Goal: Task Accomplishment & Management: Complete application form

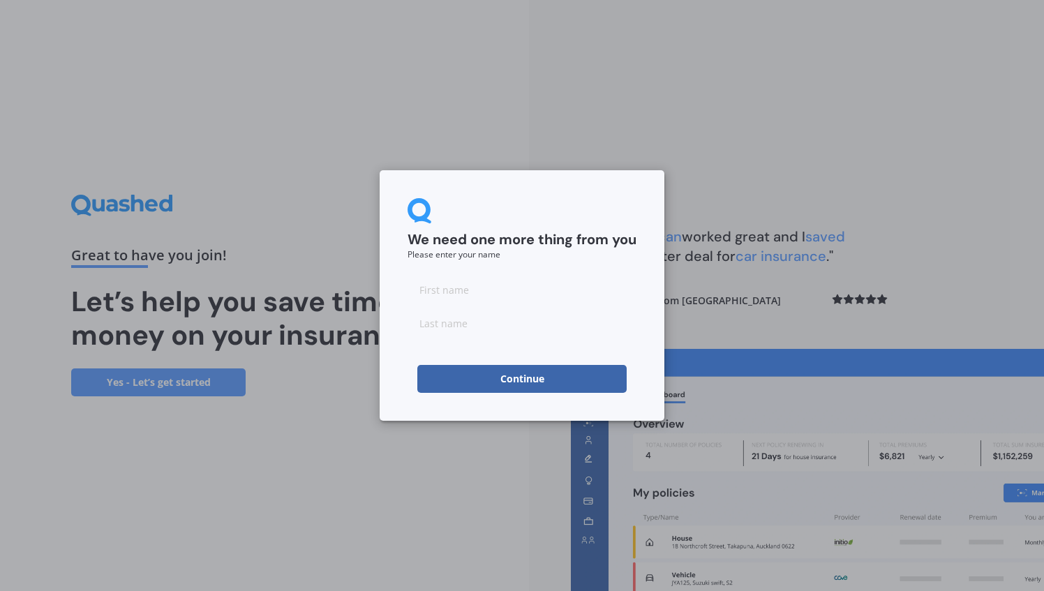
click at [553, 384] on button "Continue" at bounding box center [521, 379] width 209 height 28
click at [483, 290] on input at bounding box center [522, 290] width 229 height 28
type input "[PERSON_NAME]"
click at [524, 378] on button "Continue" at bounding box center [521, 379] width 209 height 28
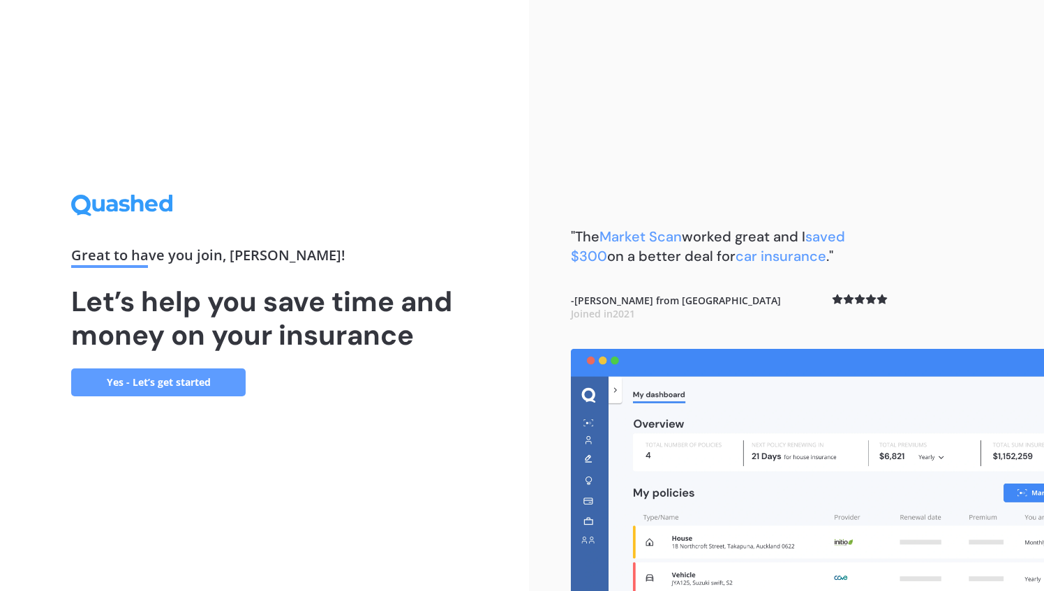
click at [167, 383] on link "Yes - Let’s get started" at bounding box center [158, 383] width 175 height 28
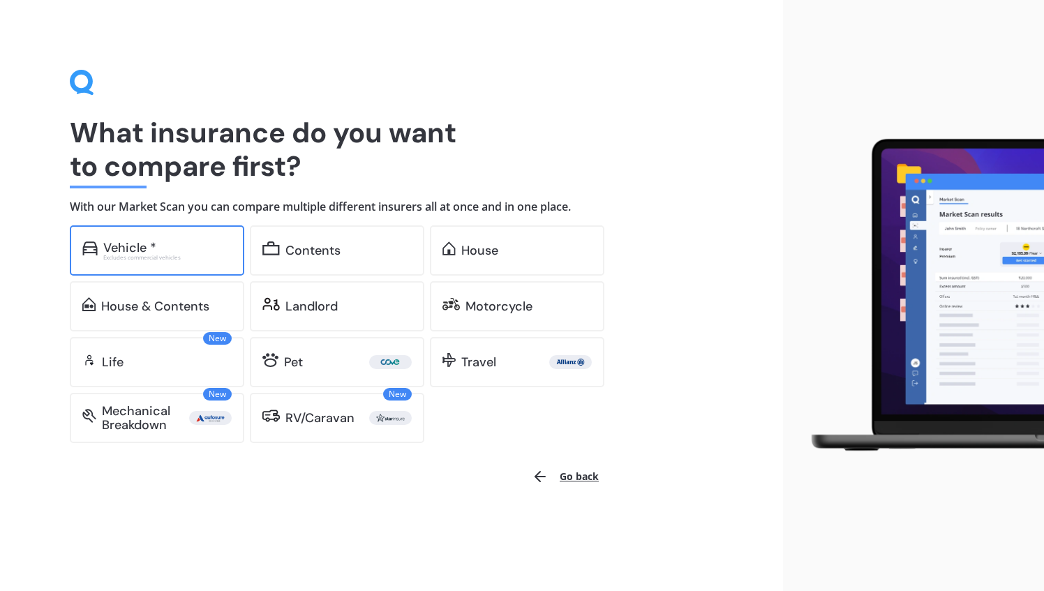
click at [167, 257] on div "Excludes commercial vehicles" at bounding box center [167, 258] width 128 height 6
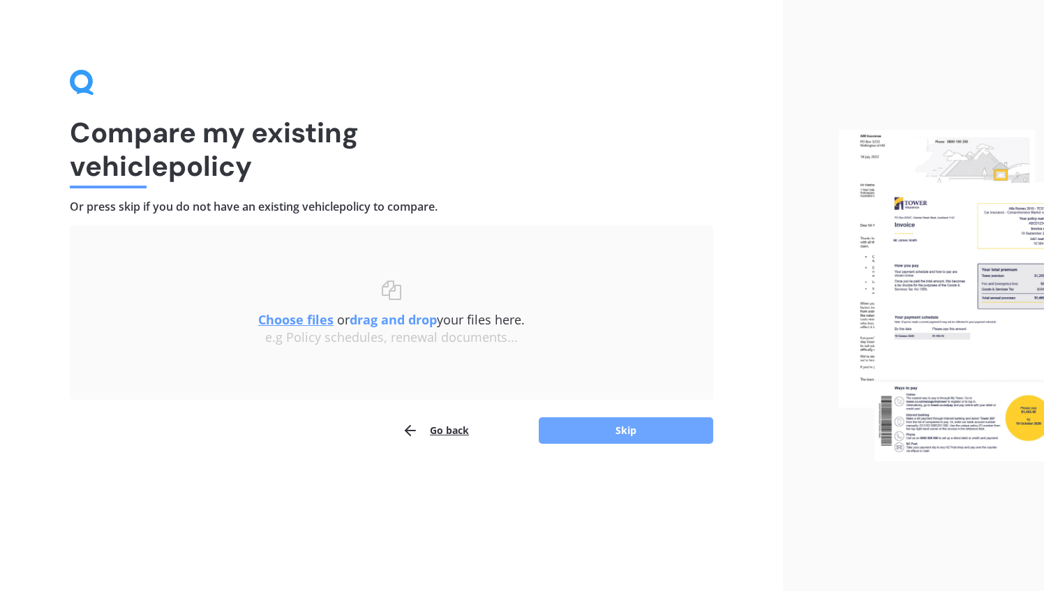
click at [621, 434] on button "Skip" at bounding box center [626, 430] width 175 height 27
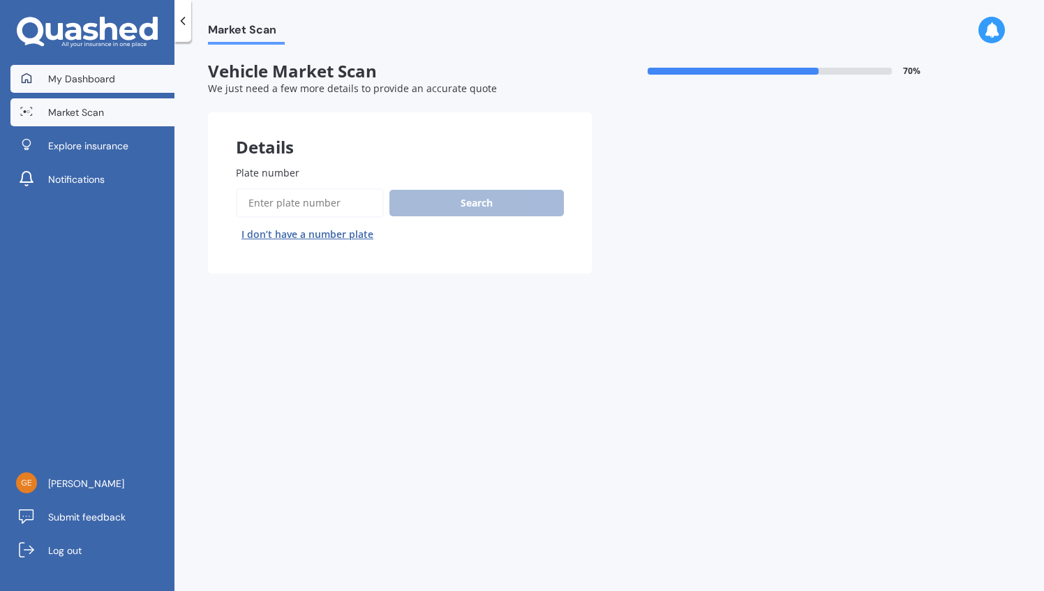
click at [102, 83] on span "My Dashboard" at bounding box center [81, 79] width 67 height 14
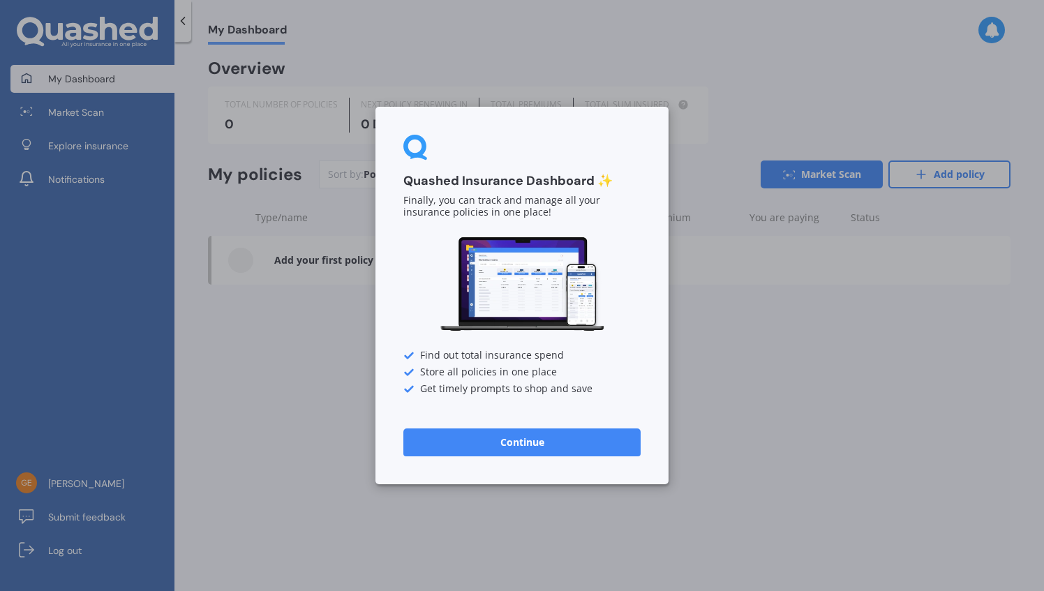
click at [583, 453] on button "Continue" at bounding box center [521, 443] width 237 height 28
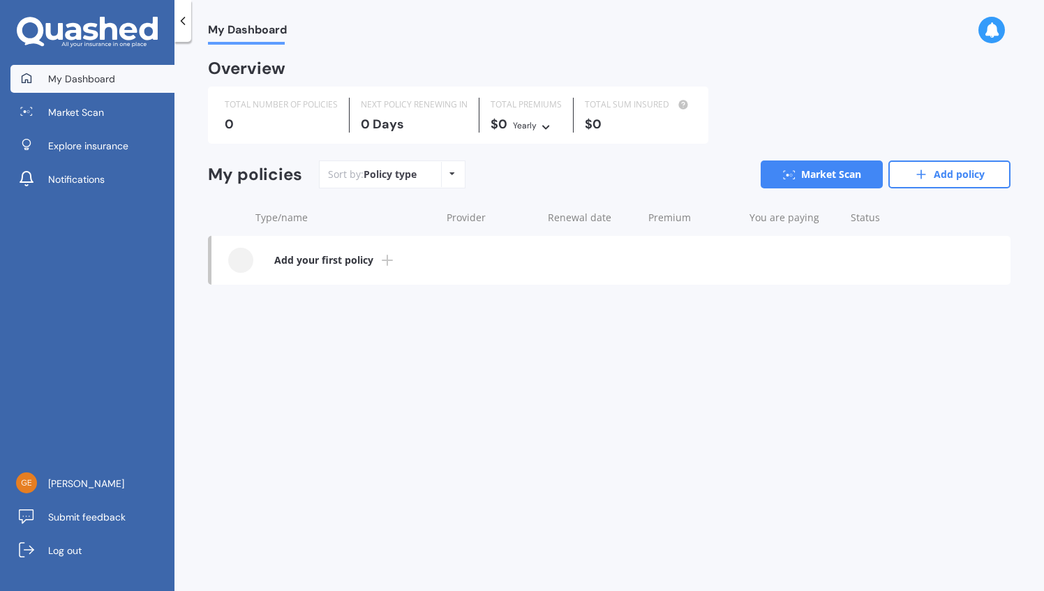
click at [987, 36] on icon at bounding box center [991, 29] width 15 height 15
click at [991, 35] on icon at bounding box center [991, 29] width 15 height 15
click at [550, 383] on div "My Dashboard Overview TOTAL NUMBER OF POLICIES 0 NEXT POLICY RENEWING [DATE] TO…" at bounding box center [610, 319] width 870 height 549
